Goal: Information Seeking & Learning: Understand process/instructions

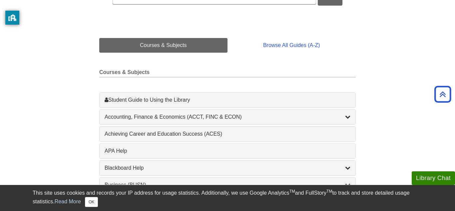
scroll to position [135, 0]
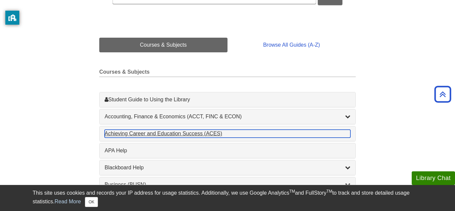
click at [143, 136] on div "Achieving Career and Education Success (ACES) , 1 guides" at bounding box center [228, 134] width 246 height 8
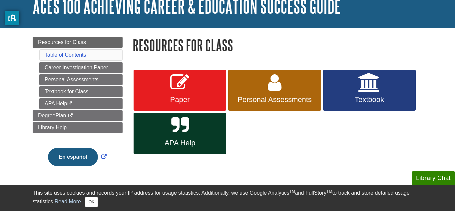
scroll to position [46, 0]
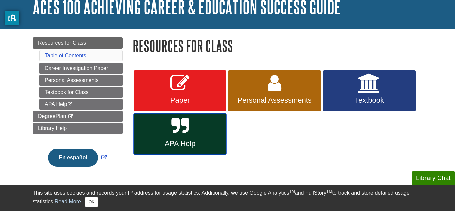
click at [222, 151] on link "APA Help" at bounding box center [180, 133] width 93 height 41
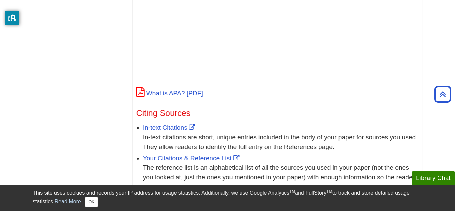
scroll to position [300, 0]
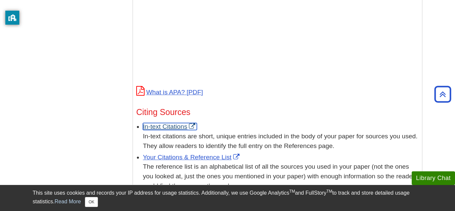
click at [159, 123] on link "In-text Citations" at bounding box center [170, 126] width 54 height 7
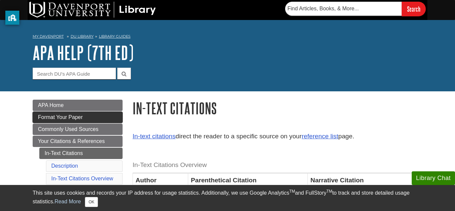
click at [117, 115] on link "Format Your Paper" at bounding box center [78, 117] width 90 height 11
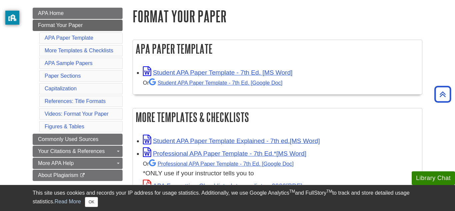
scroll to position [92, 0]
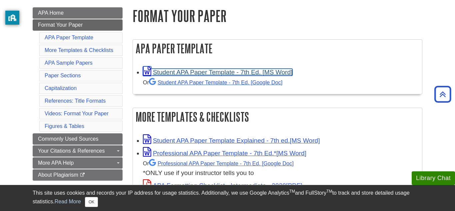
click at [201, 73] on link "Student APA Paper Template - 7th Ed. [MS Word]" at bounding box center [218, 72] width 150 height 7
